Goal: Task Accomplishment & Management: Manage account settings

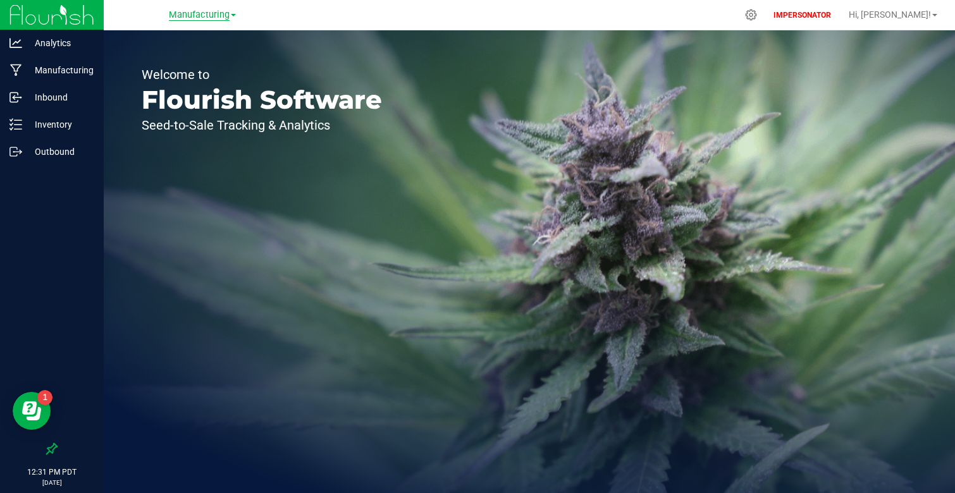
click at [223, 18] on span "Manufacturing" at bounding box center [199, 14] width 61 height 11
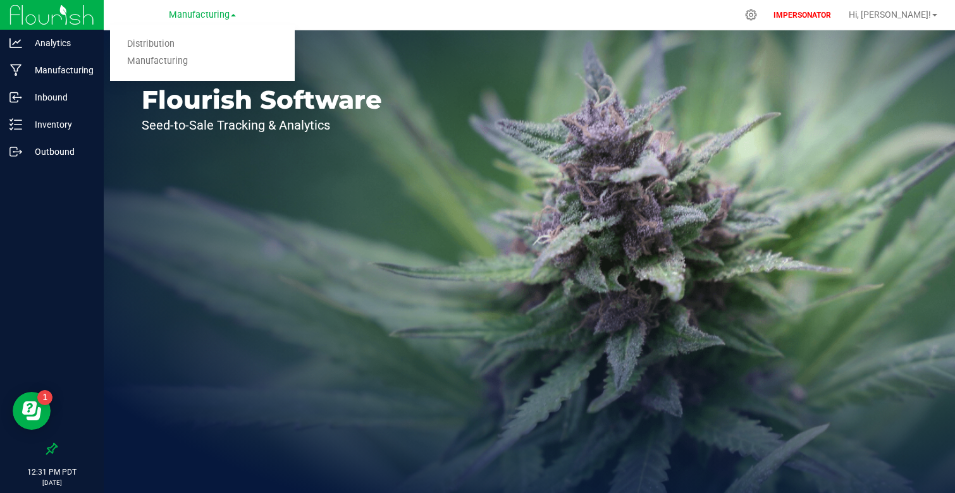
click at [265, 190] on div "Welcome to Flourish Software Seed-to-Sale Tracking & Analytics" at bounding box center [262, 261] width 316 height 463
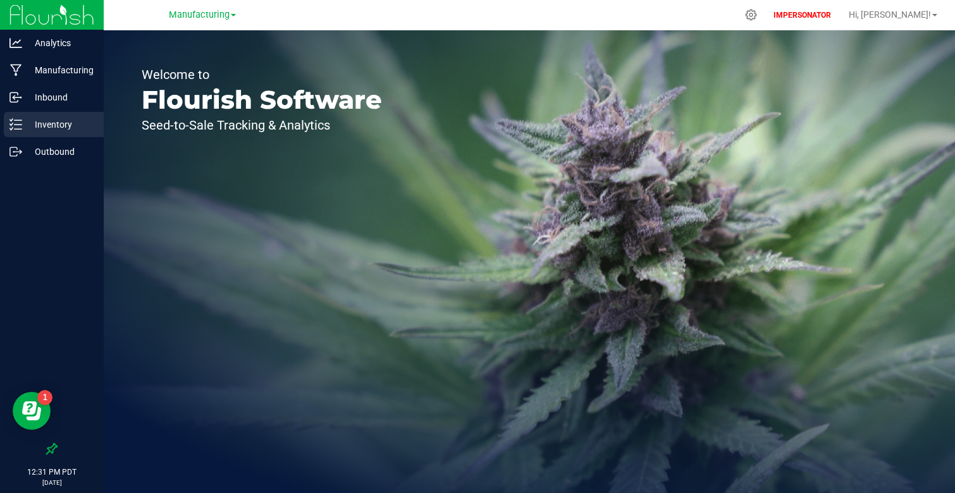
click at [42, 133] on div "Inventory" at bounding box center [54, 124] width 100 height 25
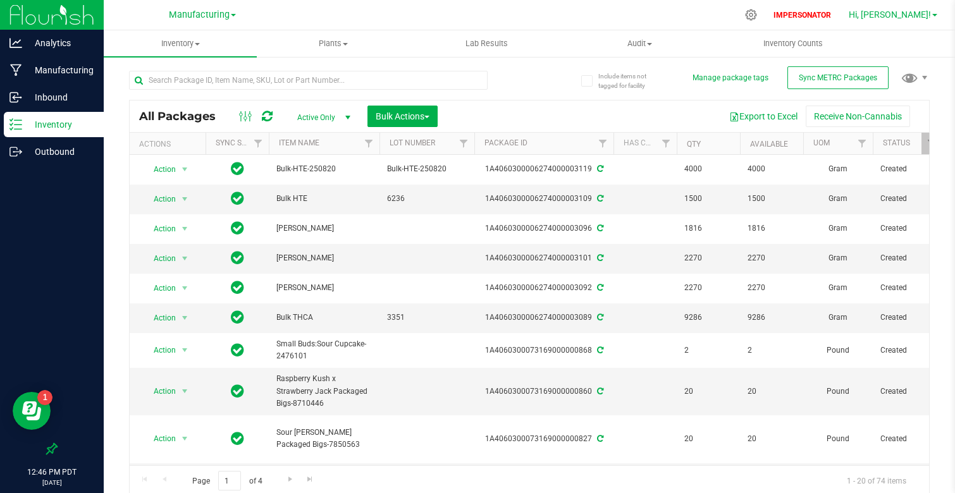
click at [893, 16] on link "Hi, [PERSON_NAME]!" at bounding box center [893, 14] width 99 height 13
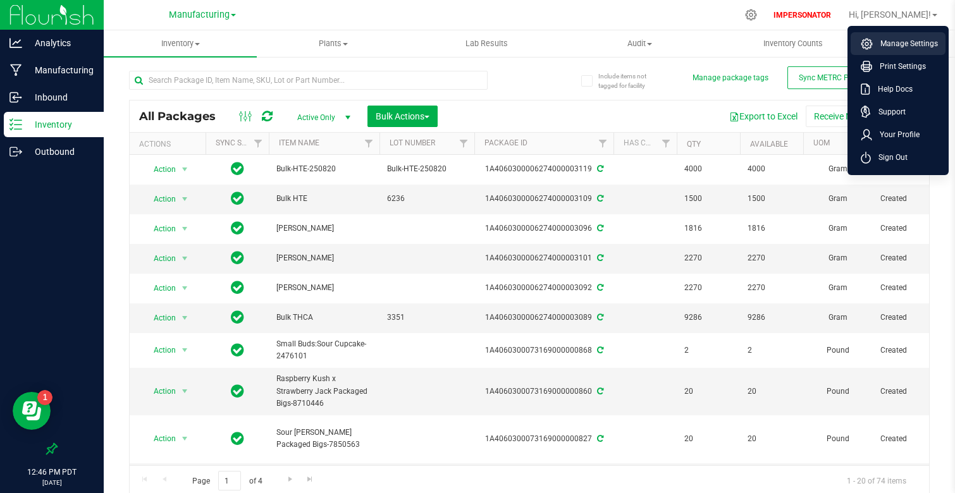
click at [896, 40] on span "Manage Settings" at bounding box center [905, 43] width 65 height 13
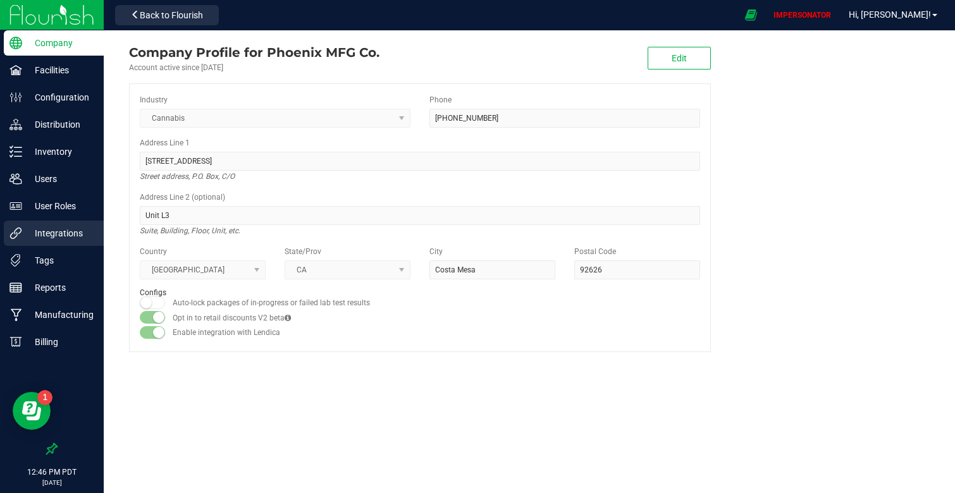
click at [62, 235] on p "Integrations" at bounding box center [60, 233] width 76 height 15
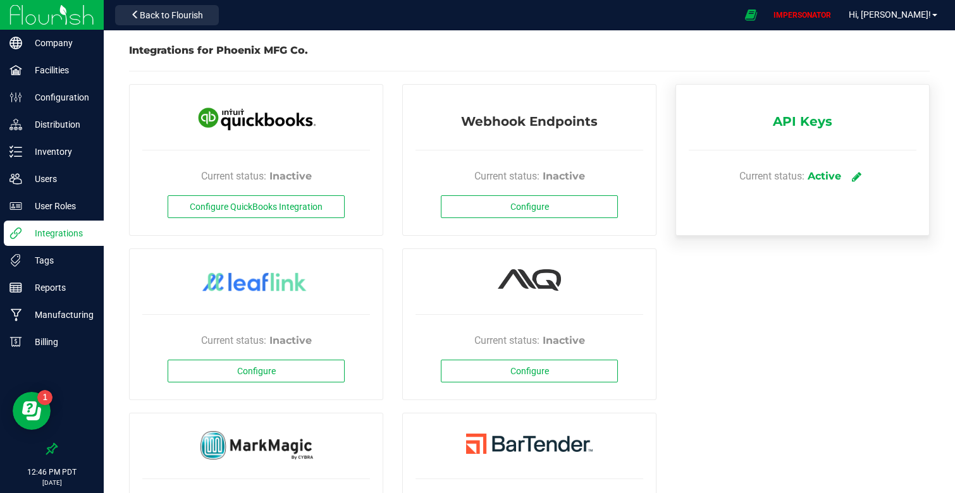
click at [857, 178] on icon at bounding box center [856, 176] width 9 height 11
click at [859, 179] on icon at bounding box center [856, 176] width 9 height 11
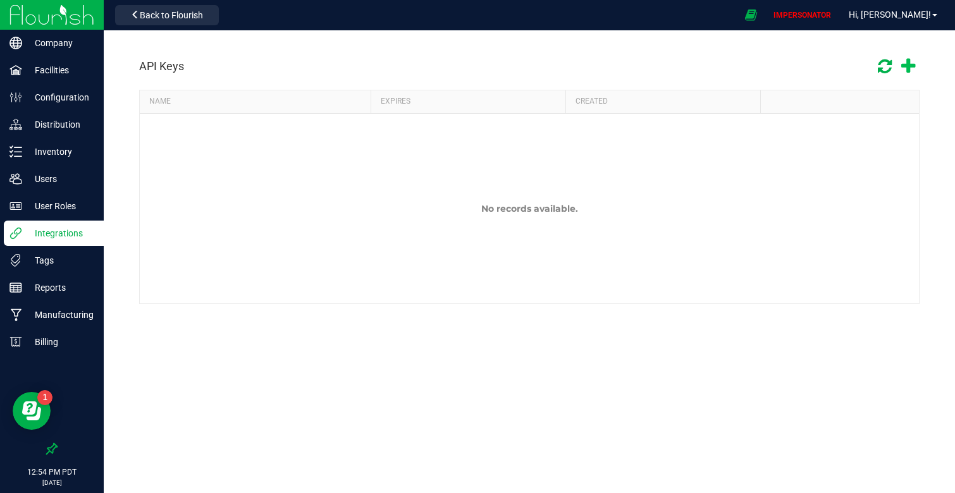
click at [909, 68] on icon at bounding box center [908, 67] width 14 height 18
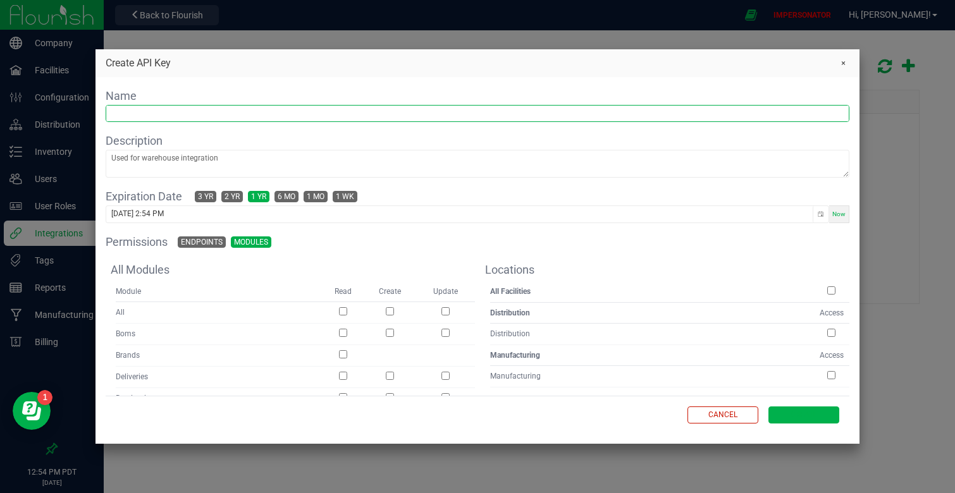
click at [182, 116] on input "text" at bounding box center [477, 114] width 743 height 16
type input "W"
type input "S"
type input "E"
type input "E Com"
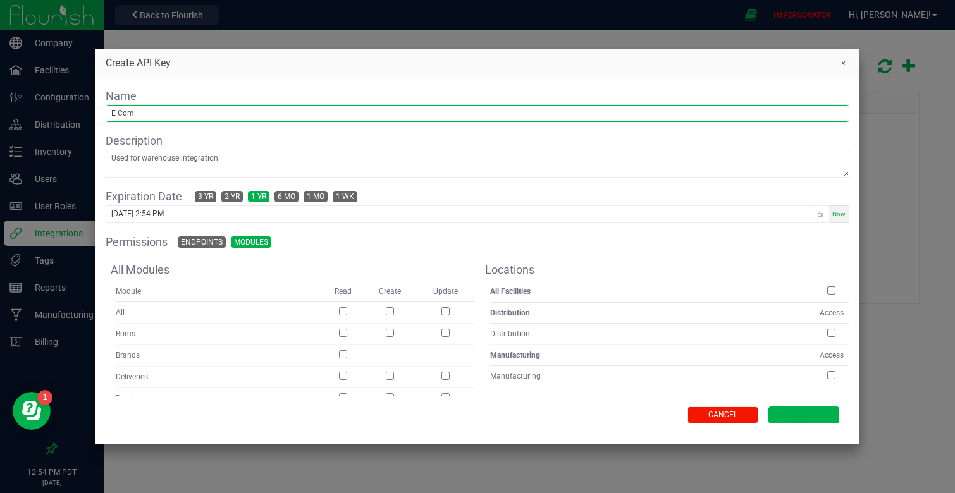
click at [712, 415] on span "Cancel" at bounding box center [723, 415] width 29 height 11
